Goal: Information Seeking & Learning: Learn about a topic

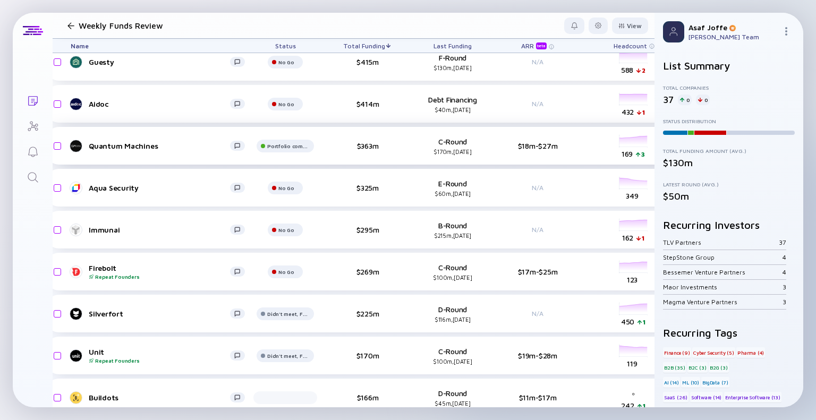
scroll to position [89, 15]
drag, startPoint x: 102, startPoint y: 232, endPoint x: 44, endPoint y: 237, distance: 58.2
click at [44, 237] on div "Lists Weekly Funds Review View Name Status Total Funding Last Funding ARR beta …" at bounding box center [408, 210] width 791 height 395
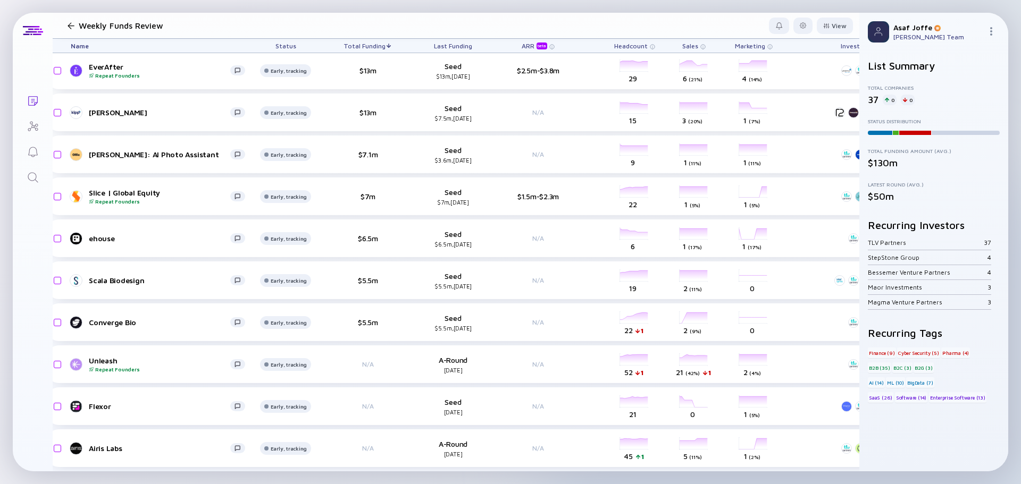
scroll to position [1179, 15]
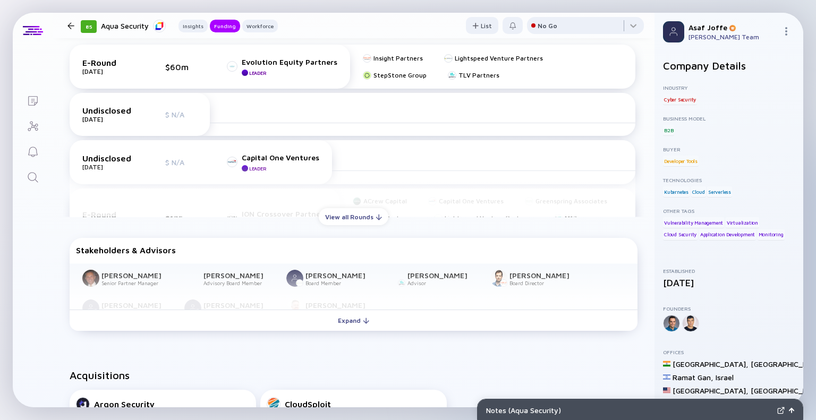
scroll to position [481, 0]
click at [360, 214] on div "View all Rounds" at bounding box center [354, 218] width 70 height 16
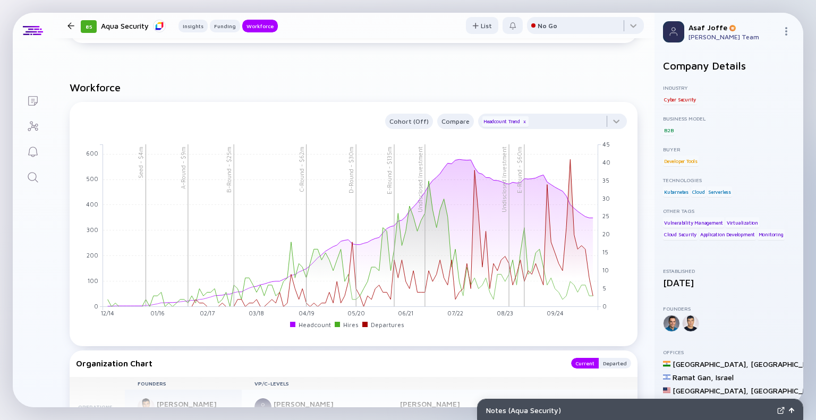
scroll to position [1399, 0]
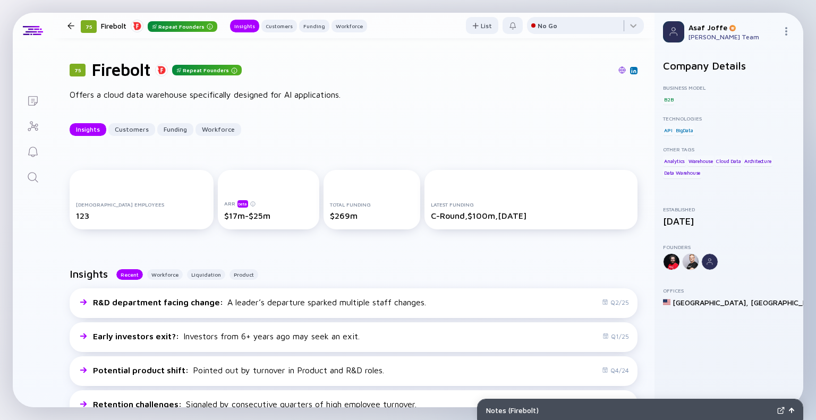
scroll to position [6, 0]
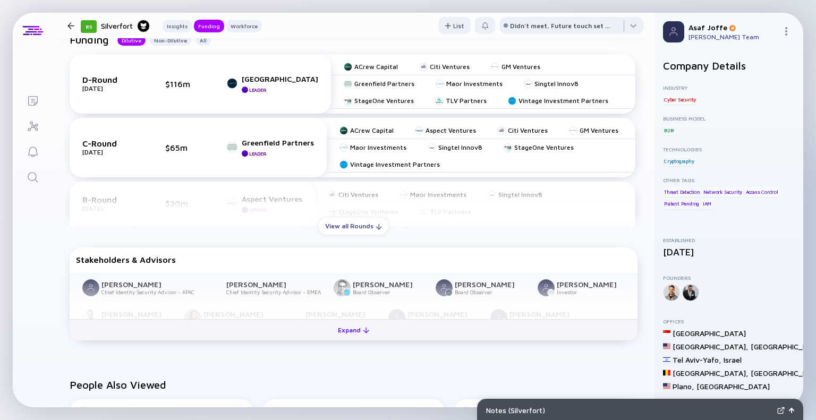
scroll to position [448, 0]
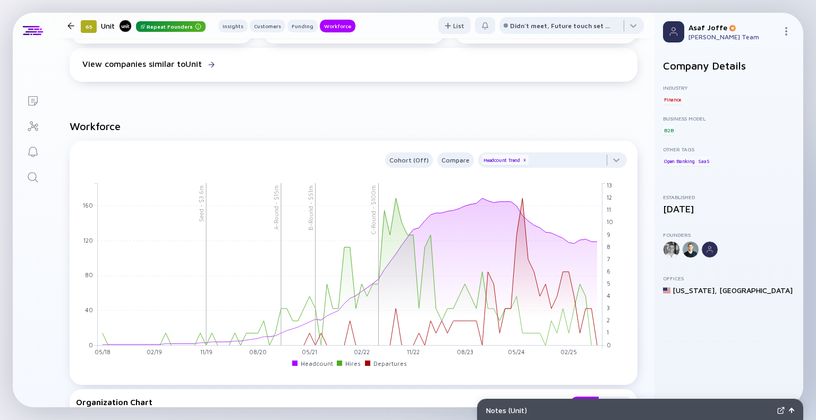
scroll to position [1142, 0]
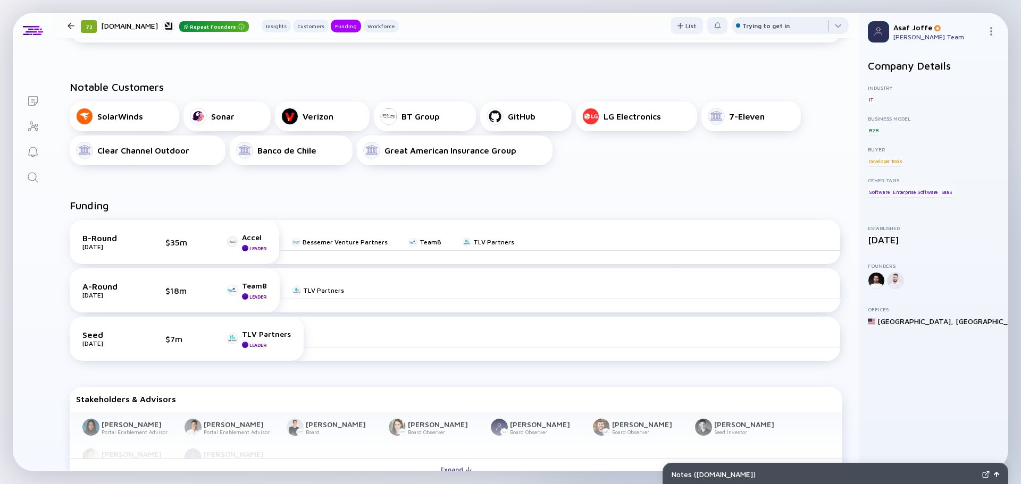
scroll to position [385, 0]
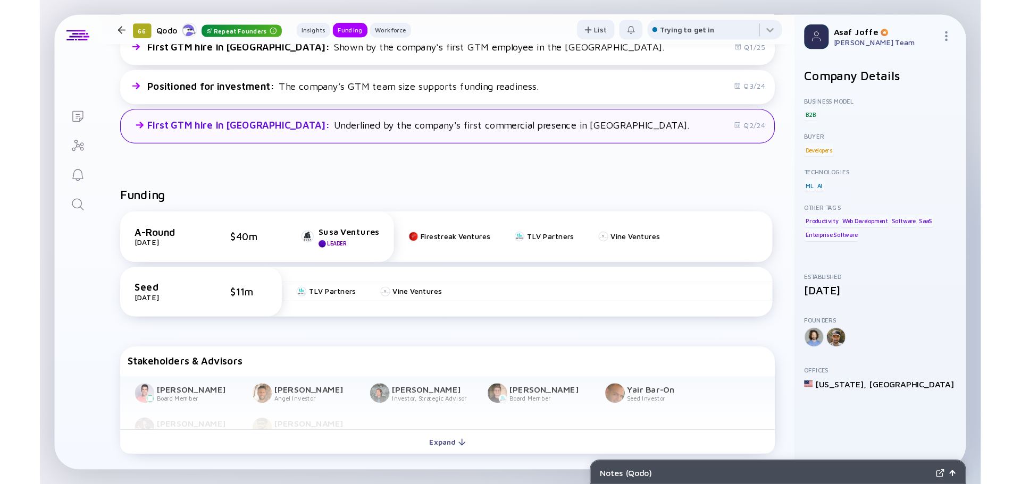
scroll to position [483, 0]
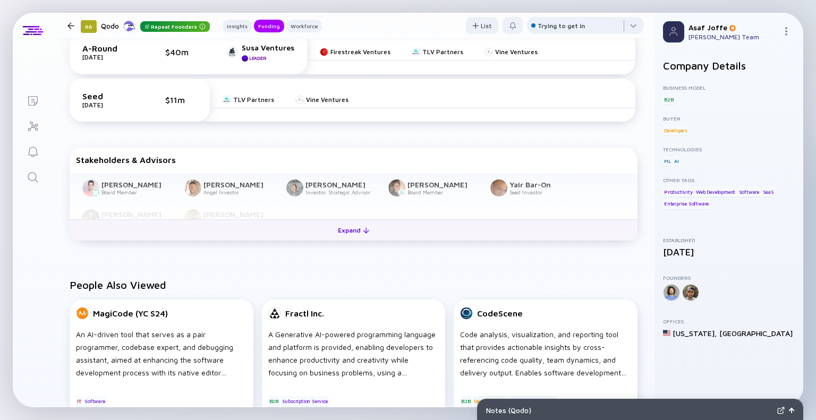
click at [340, 235] on div "Expand" at bounding box center [354, 230] width 44 height 16
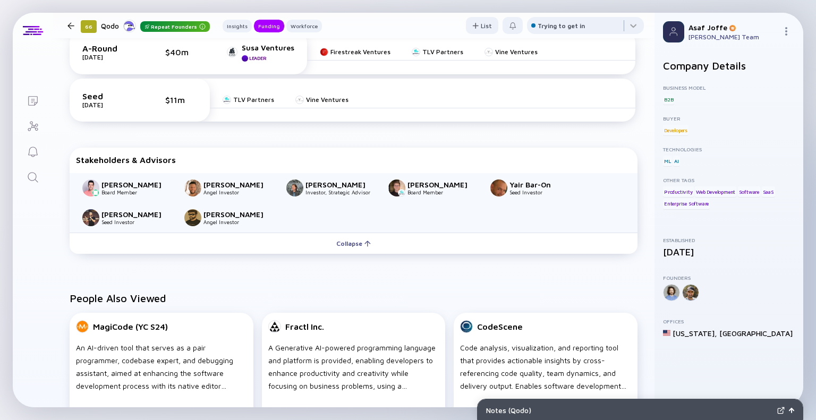
click at [353, 145] on div "Funding A-Round [DATE] $40m Susa Ventures Leader Firestreak Ventures TLV Partne…" at bounding box center [354, 134] width 602 height 283
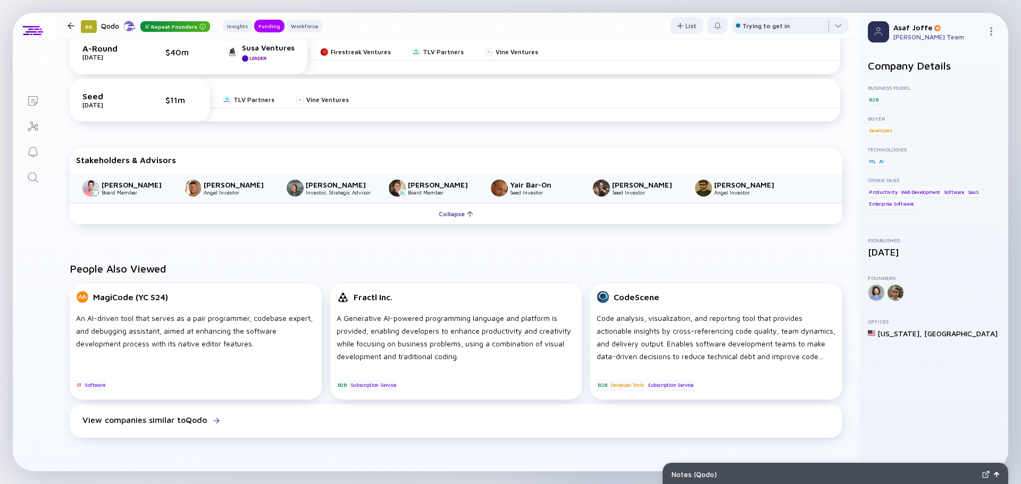
scroll to position [483, 0]
